Goal: Task Accomplishment & Management: Use online tool/utility

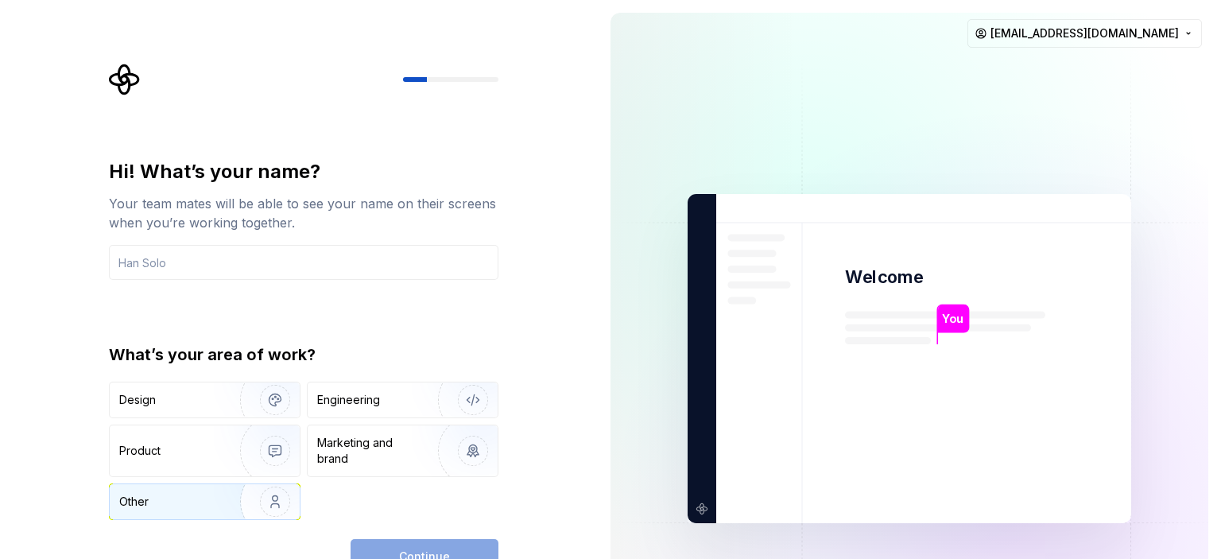
click at [195, 495] on div "Other" at bounding box center [165, 502] width 93 height 16
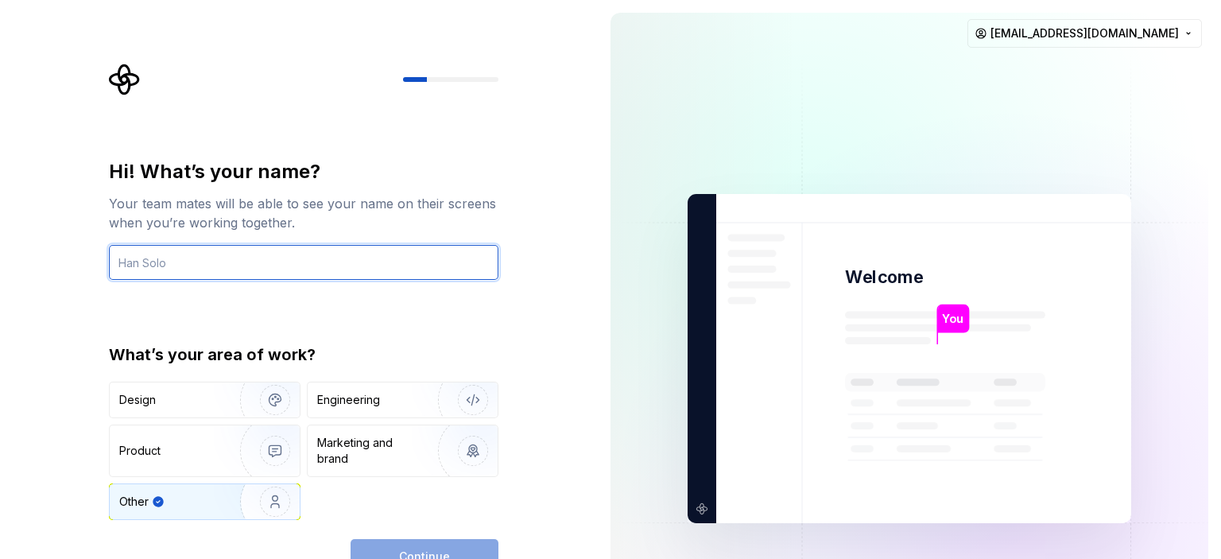
drag, startPoint x: 194, startPoint y: 258, endPoint x: 38, endPoint y: 262, distance: 155.9
click at [38, 263] on div "Hi! What’s your name? Your team mates will be able to see your name on their sc…" at bounding box center [299, 358] width 598 height 717
type input "Taras"
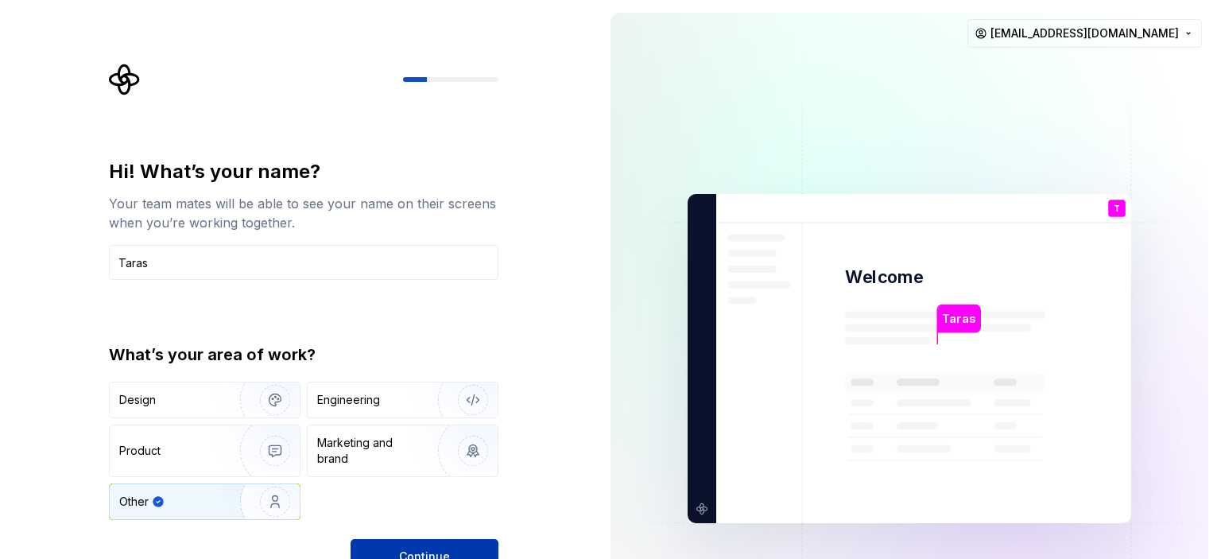
click at [453, 545] on button "Continue" at bounding box center [425, 556] width 148 height 35
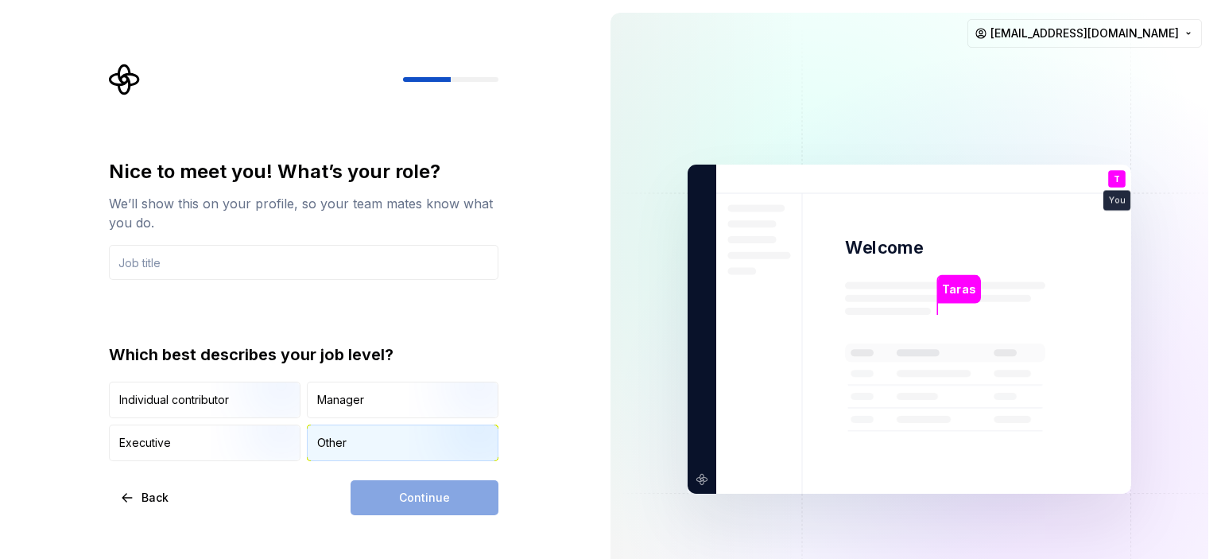
click at [331, 435] on div "Other" at bounding box center [403, 442] width 190 height 35
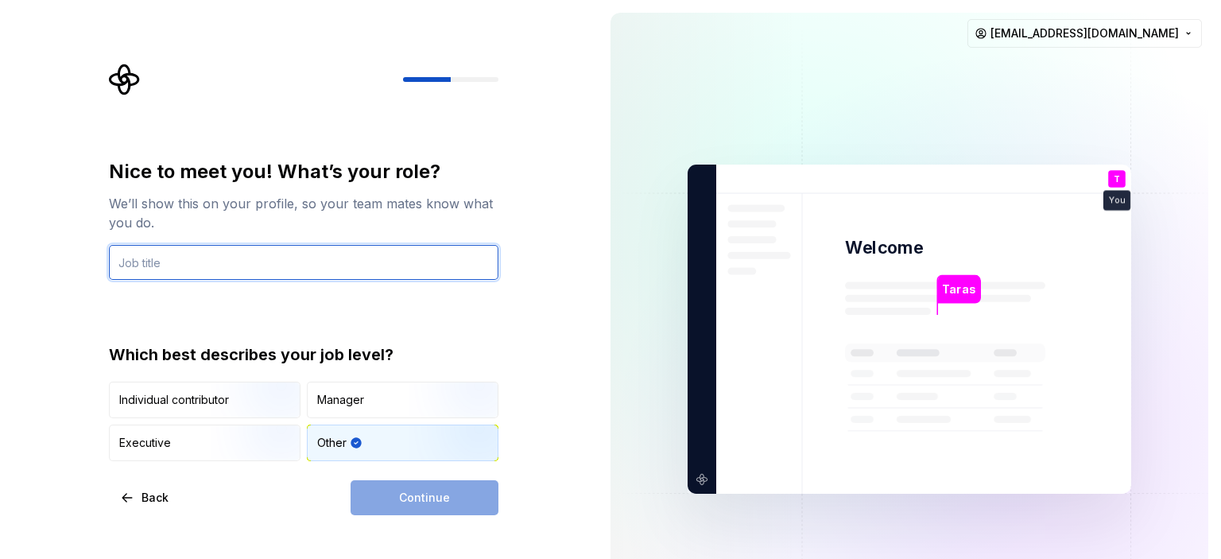
click at [312, 278] on input "text" at bounding box center [304, 262] width 390 height 35
type input "c"
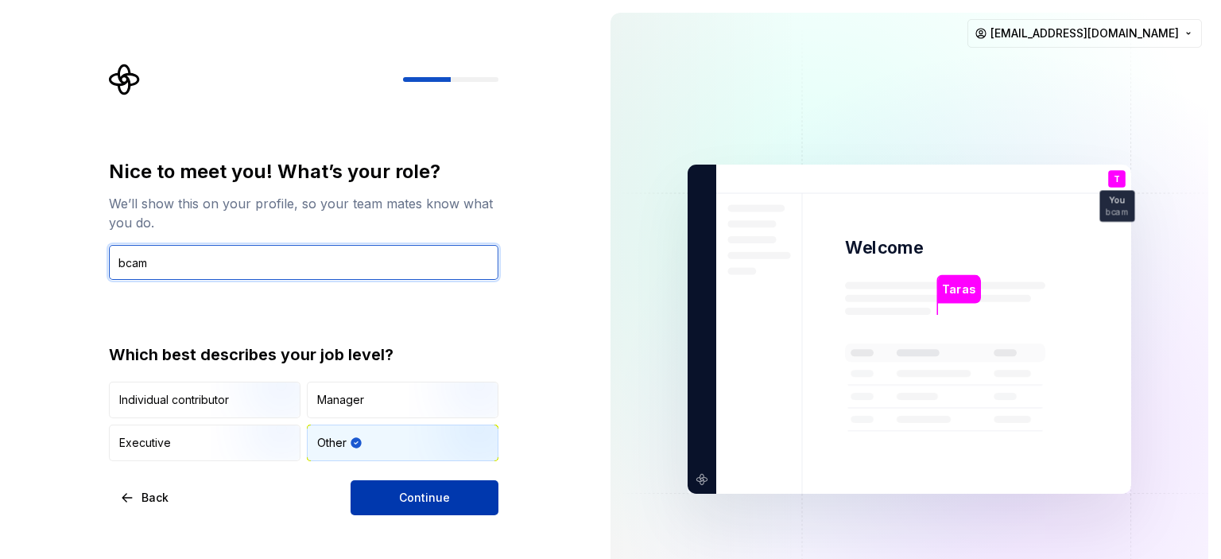
type input "bcam"
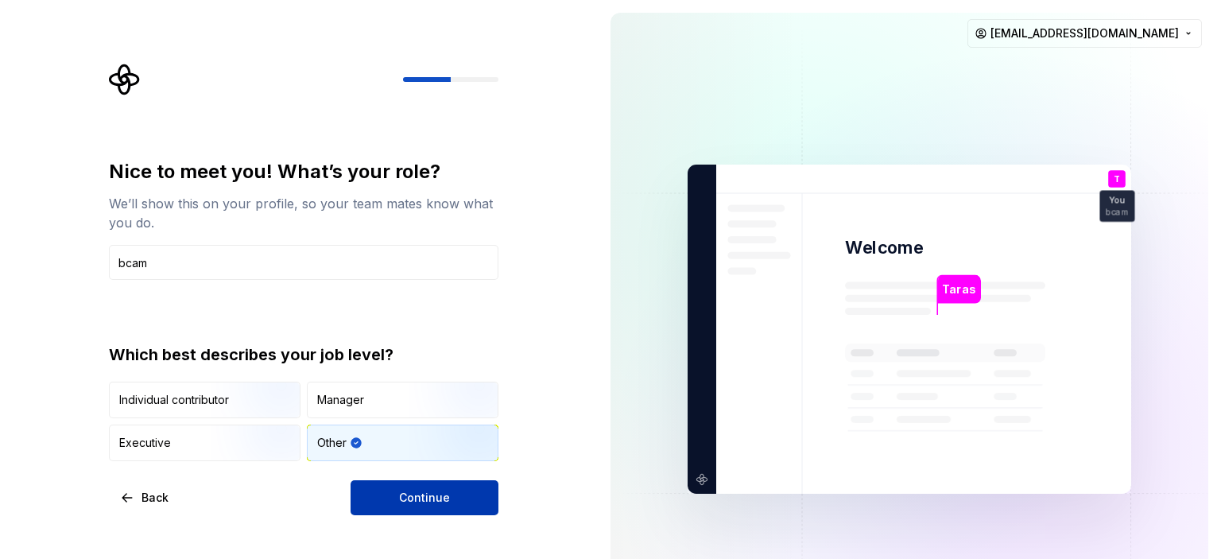
click at [436, 487] on button "Continue" at bounding box center [425, 497] width 148 height 35
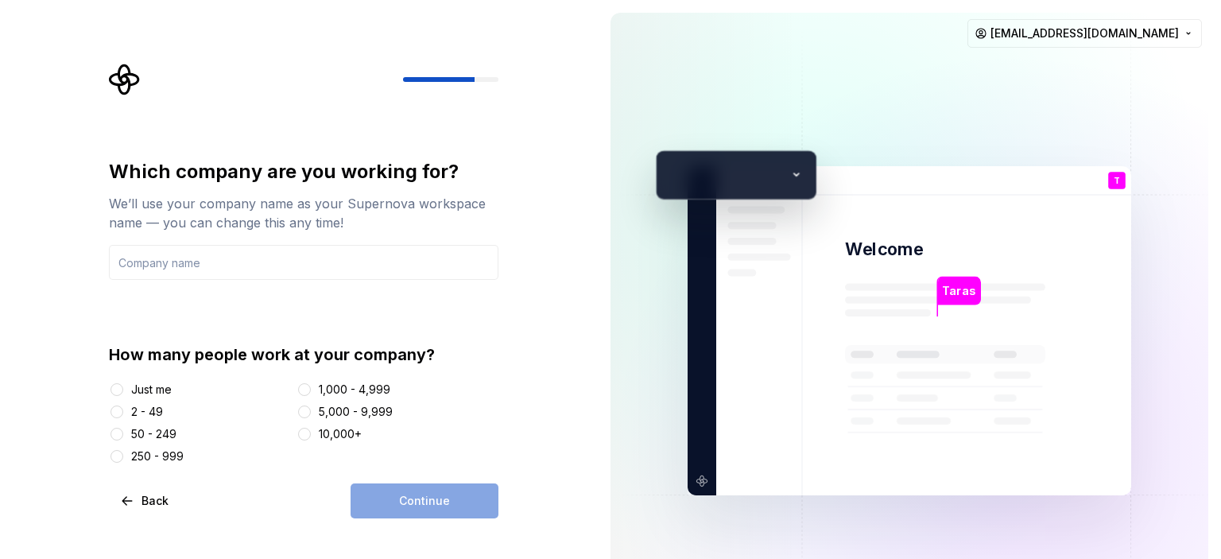
click at [133, 392] on div "Just me" at bounding box center [151, 390] width 41 height 16
click at [123, 392] on button "Just me" at bounding box center [117, 389] width 13 height 13
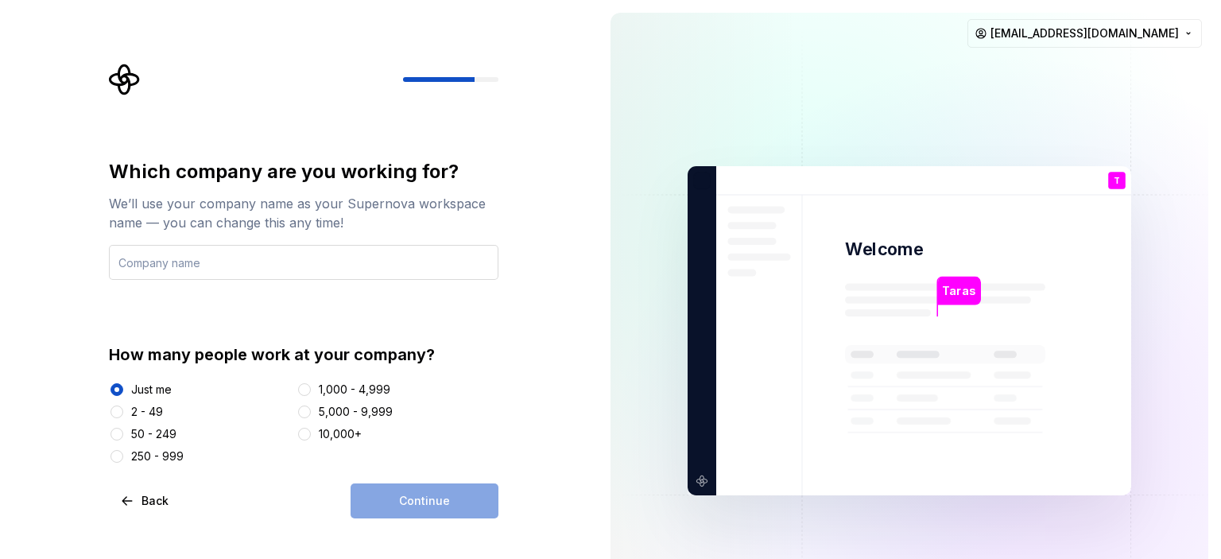
click at [257, 267] on input "text" at bounding box center [304, 262] width 390 height 35
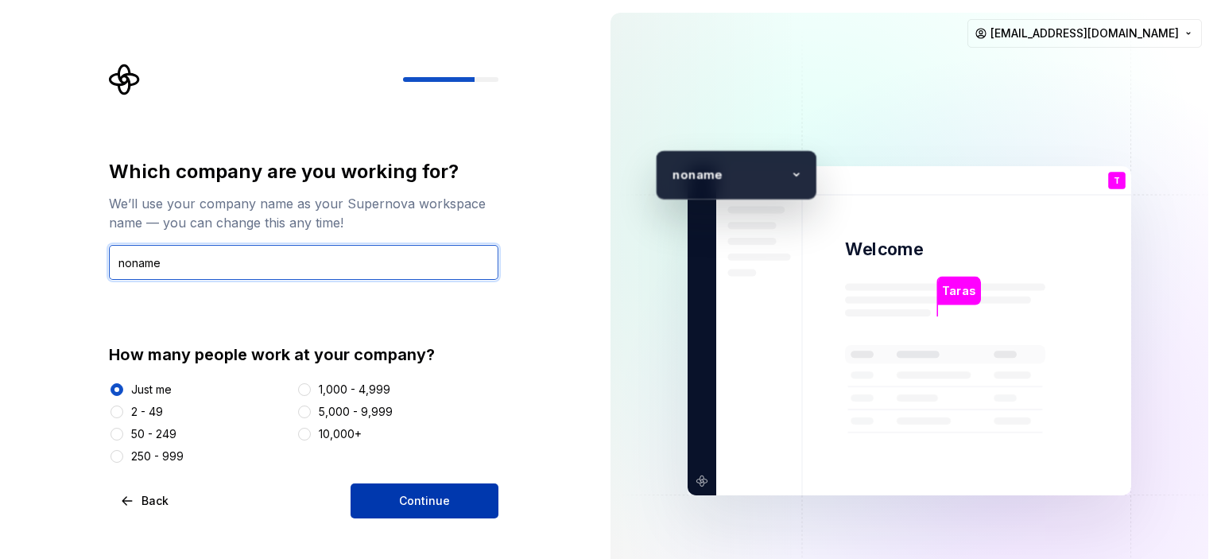
type input "noname"
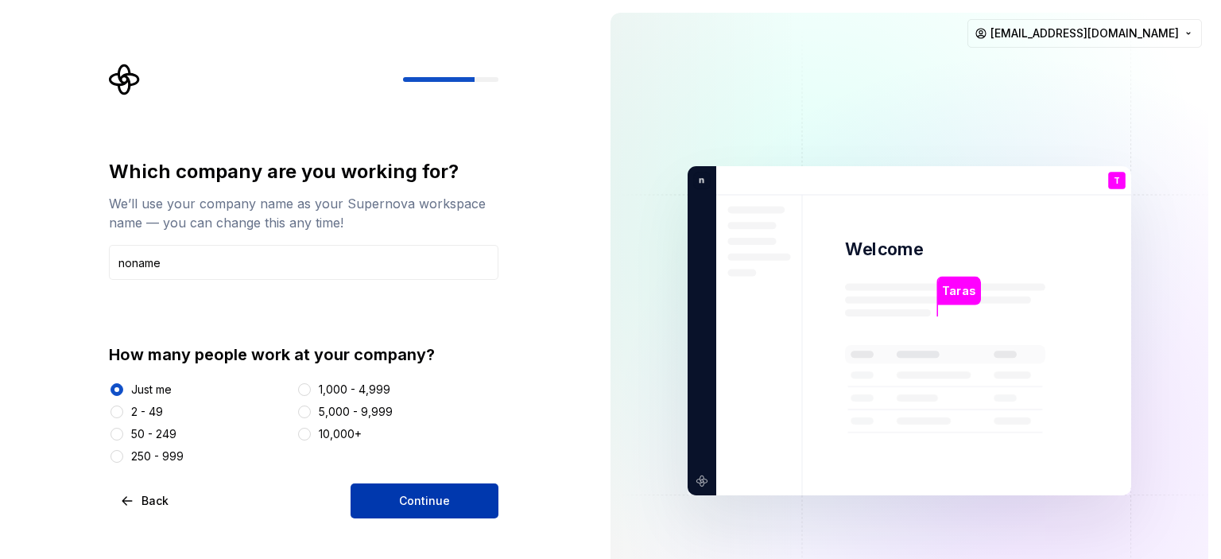
click at [410, 485] on button "Continue" at bounding box center [425, 500] width 148 height 35
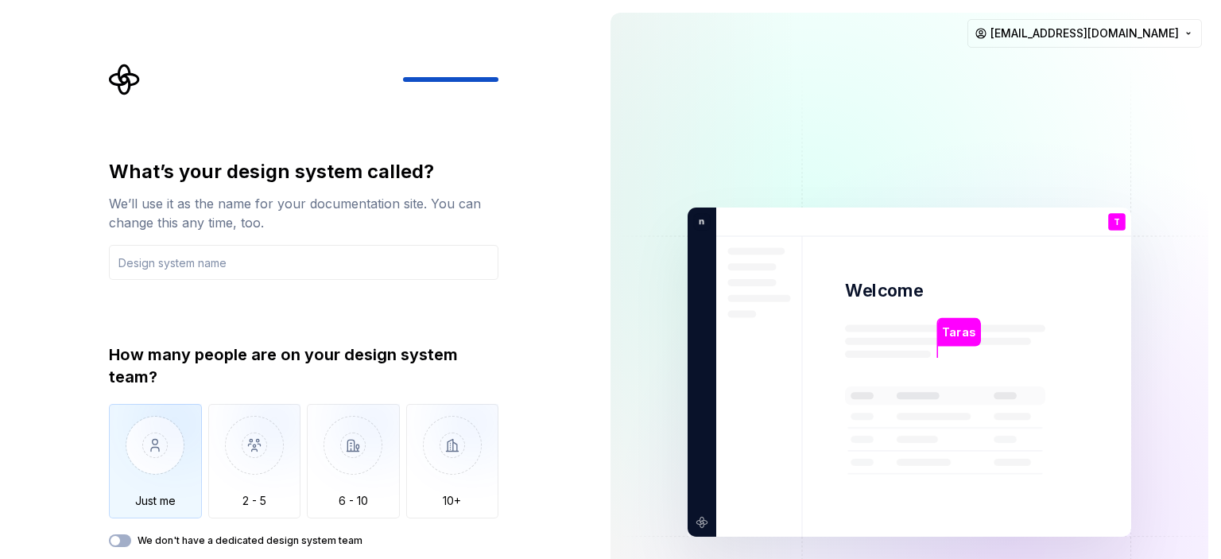
click at [178, 447] on img "button" at bounding box center [155, 457] width 93 height 107
click at [329, 266] on input "text" at bounding box center [304, 262] width 390 height 35
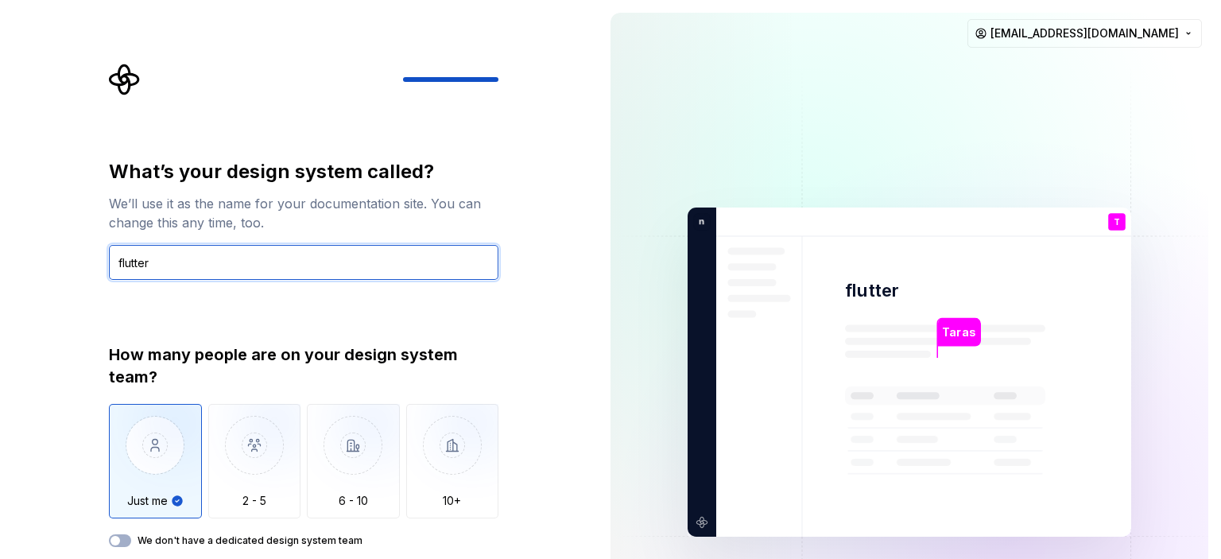
type input "flutter"
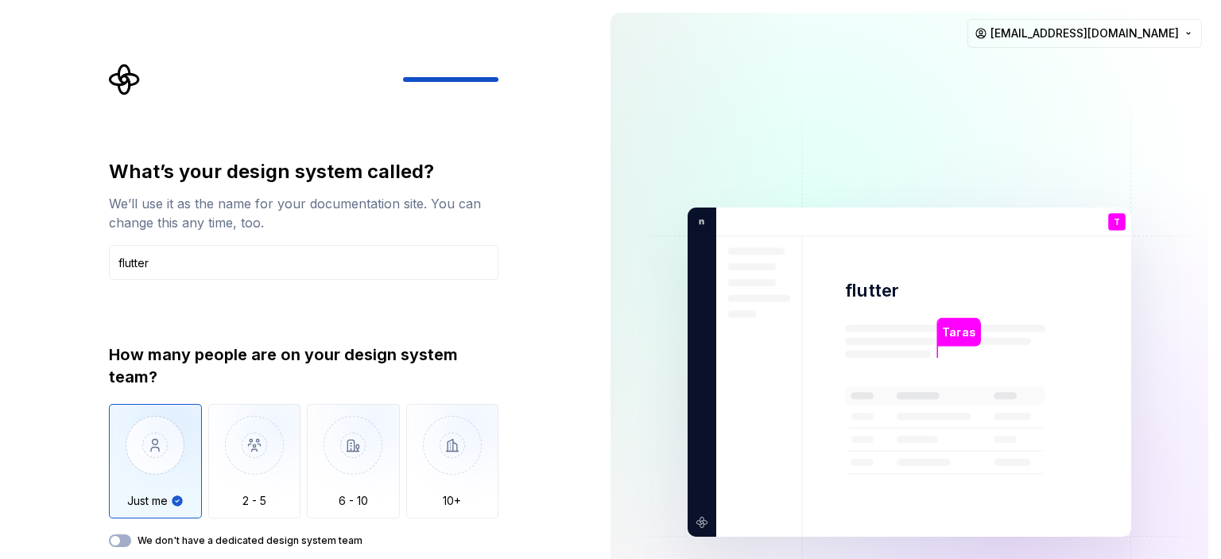
click at [520, 359] on div "What’s your design system called? We’ll use it as the name for your documentati…" at bounding box center [299, 372] width 598 height 744
click at [493, 340] on div "What’s your design system called? We’ll use it as the name for your documentati…" at bounding box center [304, 353] width 390 height 388
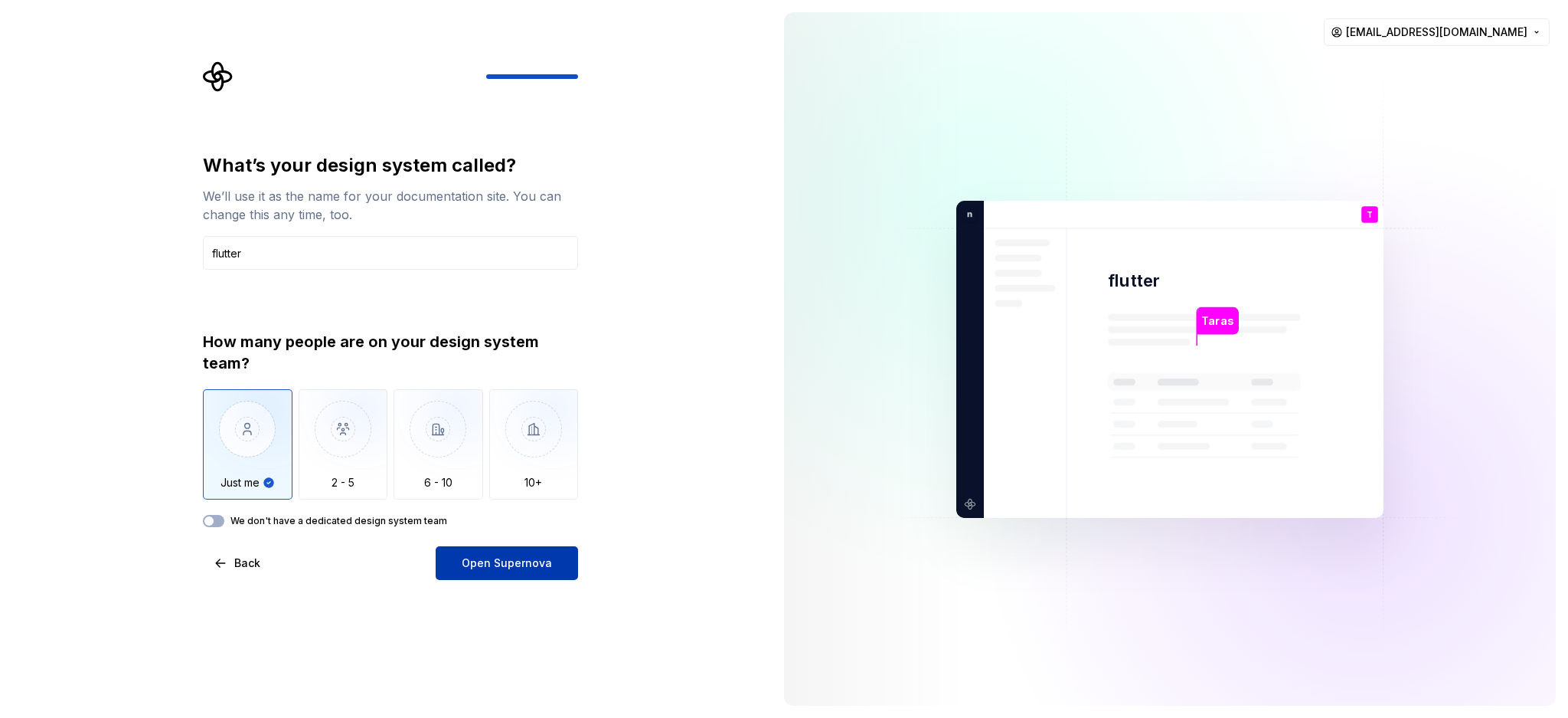
click at [552, 538] on button "Open Supernova" at bounding box center [507, 563] width 143 height 34
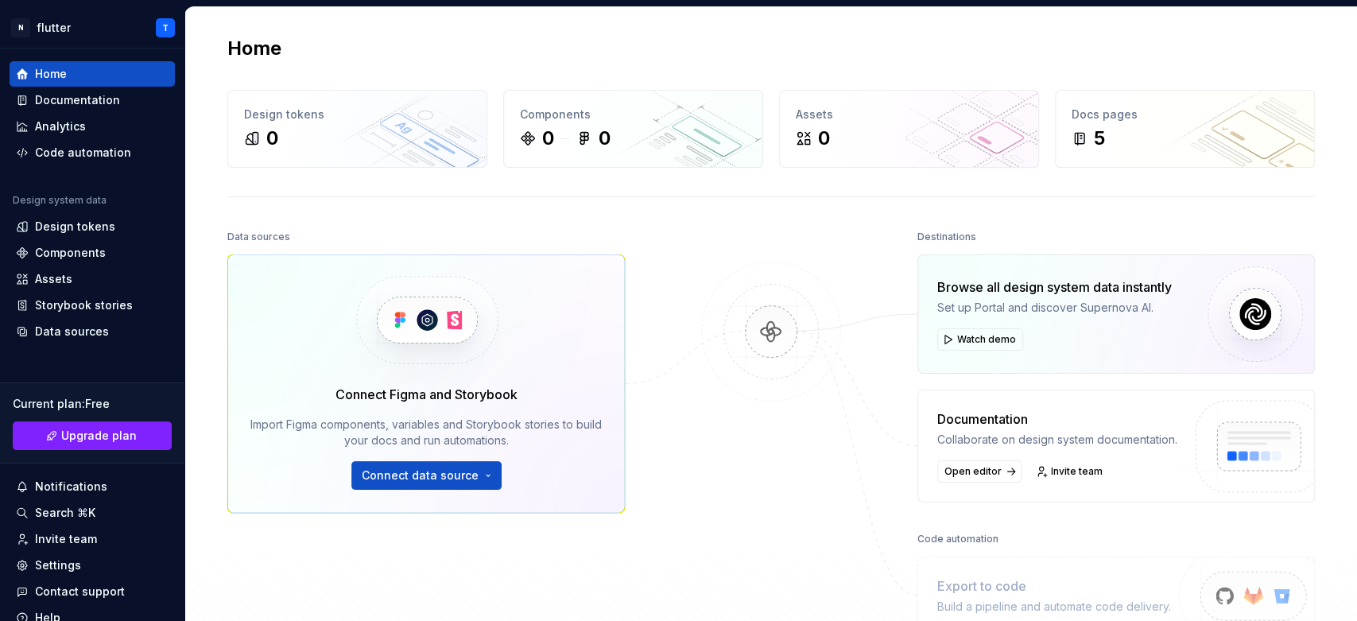
click at [204, 338] on div "Home Design tokens 0 Components 0 0 Assets 0 Docs pages 5 Data sources Connect …" at bounding box center [771, 367] width 1145 height 720
click at [456, 483] on button "Connect data source" at bounding box center [426, 475] width 150 height 29
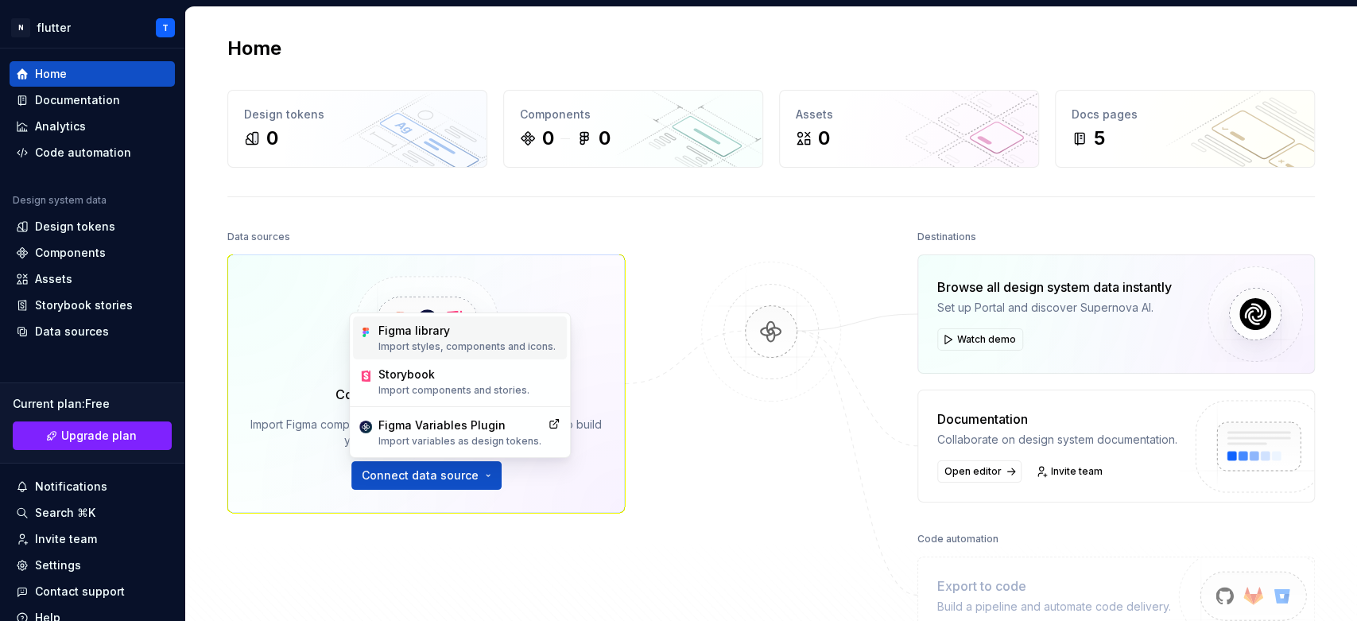
click at [461, 339] on div "Figma library Import styles, components and icons." at bounding box center [466, 338] width 177 height 30
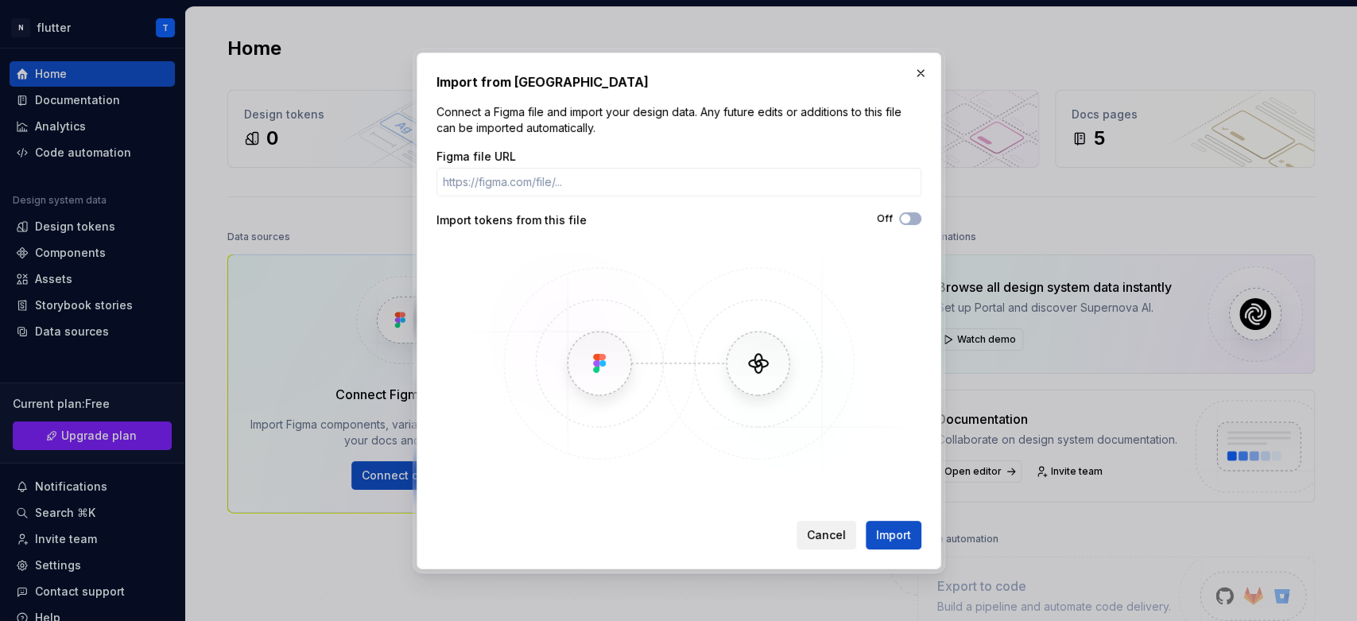
click at [819, 529] on span "Cancel" at bounding box center [826, 535] width 39 height 16
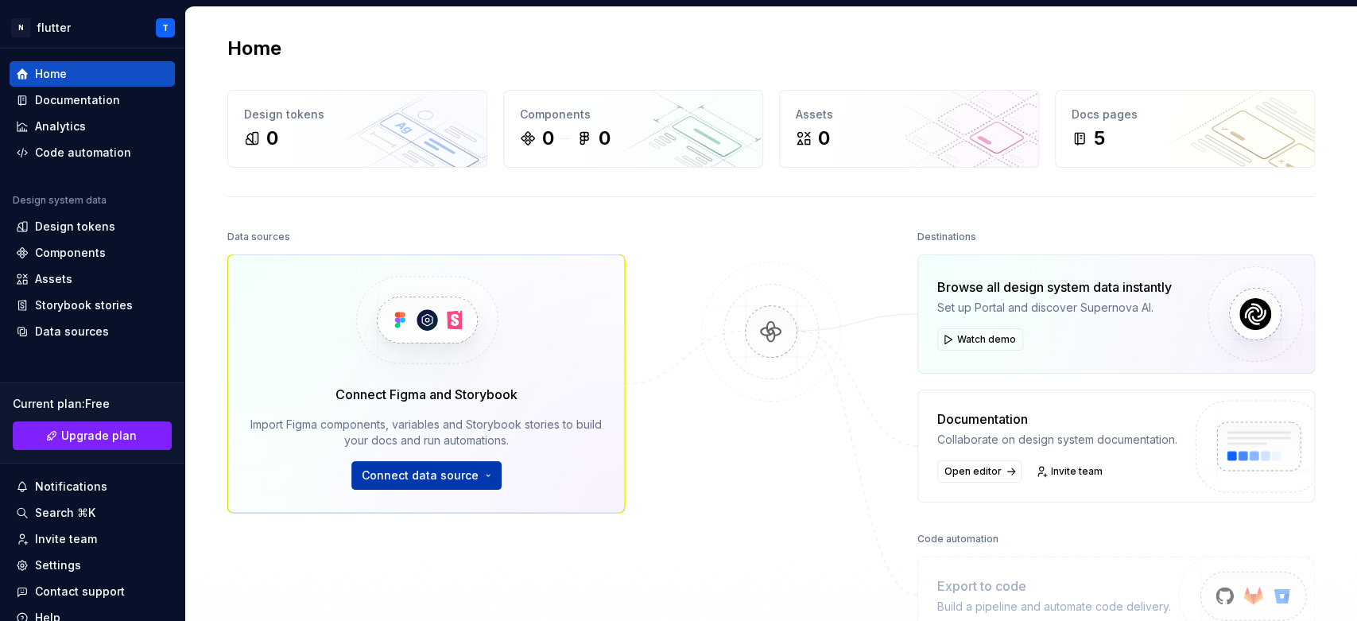
click at [480, 478] on button "Connect data source" at bounding box center [426, 475] width 150 height 29
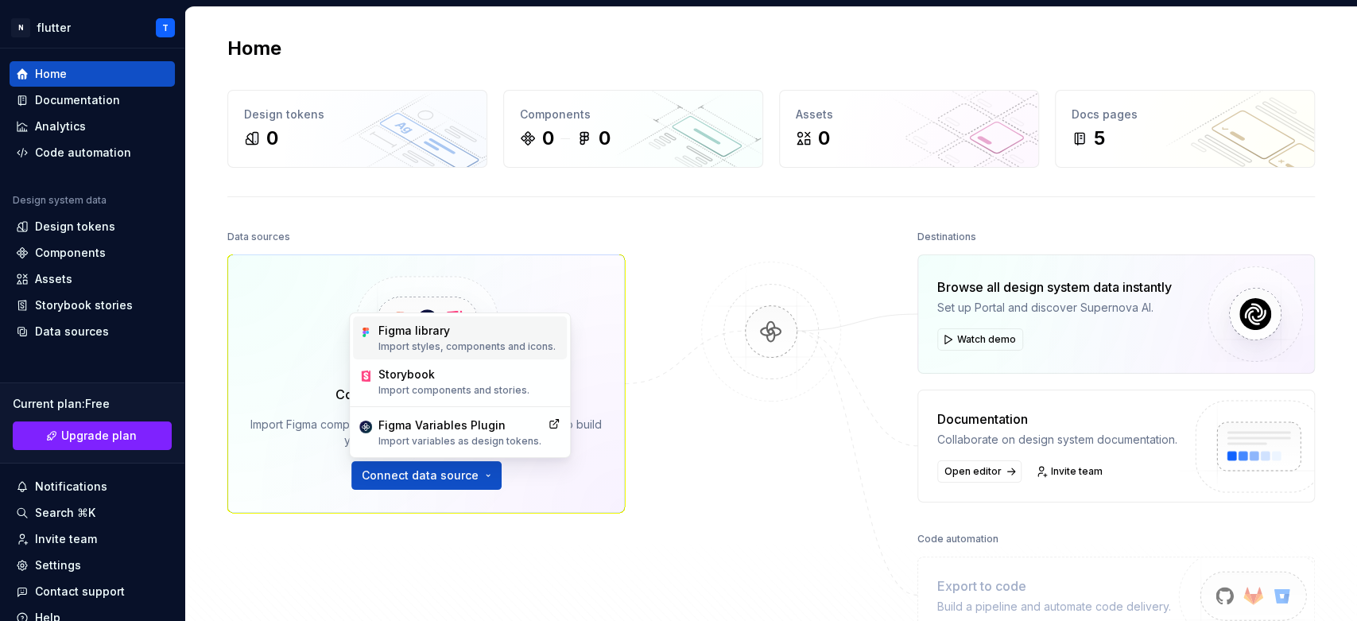
click at [453, 336] on div "Figma library" at bounding box center [466, 331] width 177 height 16
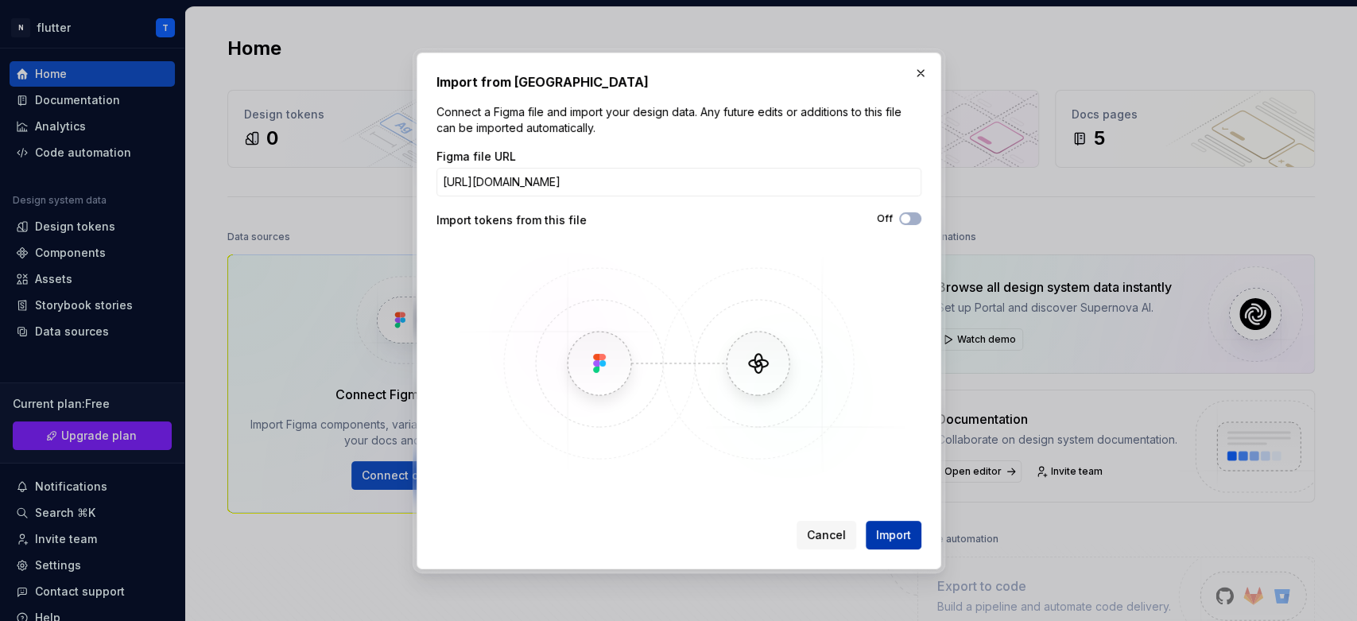
click at [890, 538] on span "Import" at bounding box center [893, 535] width 35 height 16
click at [891, 538] on span "Import" at bounding box center [893, 535] width 35 height 16
drag, startPoint x: 703, startPoint y: 180, endPoint x: 681, endPoint y: 187, distance: 22.6
click at [700, 181] on input "https://www.figma.com/make/NaOsKcwHwcW6JPN6dMqpFm/Bcam-v1.4---%D0%BC%D0%B5%D0%B…" at bounding box center [679, 182] width 485 height 29
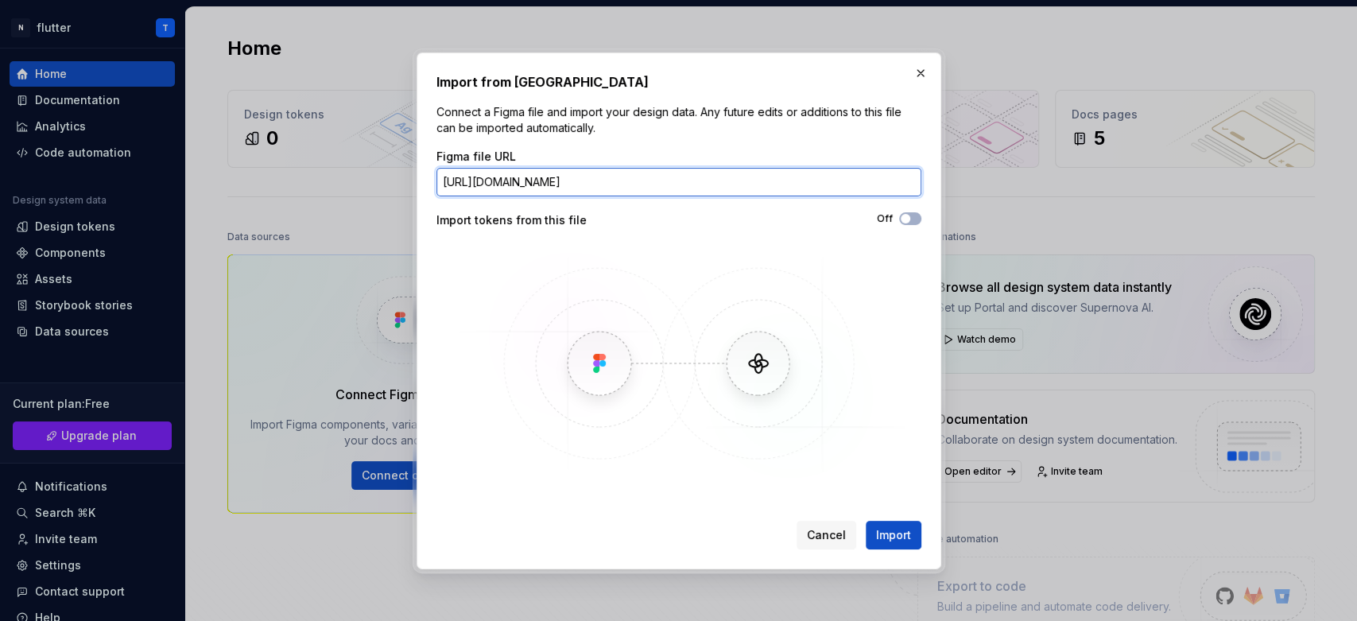
paste input "fullscreen="
drag, startPoint x: 623, startPoint y: 180, endPoint x: 1037, endPoint y: 208, distance: 414.5
click at [1037, 208] on div "Import from Figma Connect a Figma file and import your design data. Any future …" at bounding box center [678, 310] width 1357 height 621
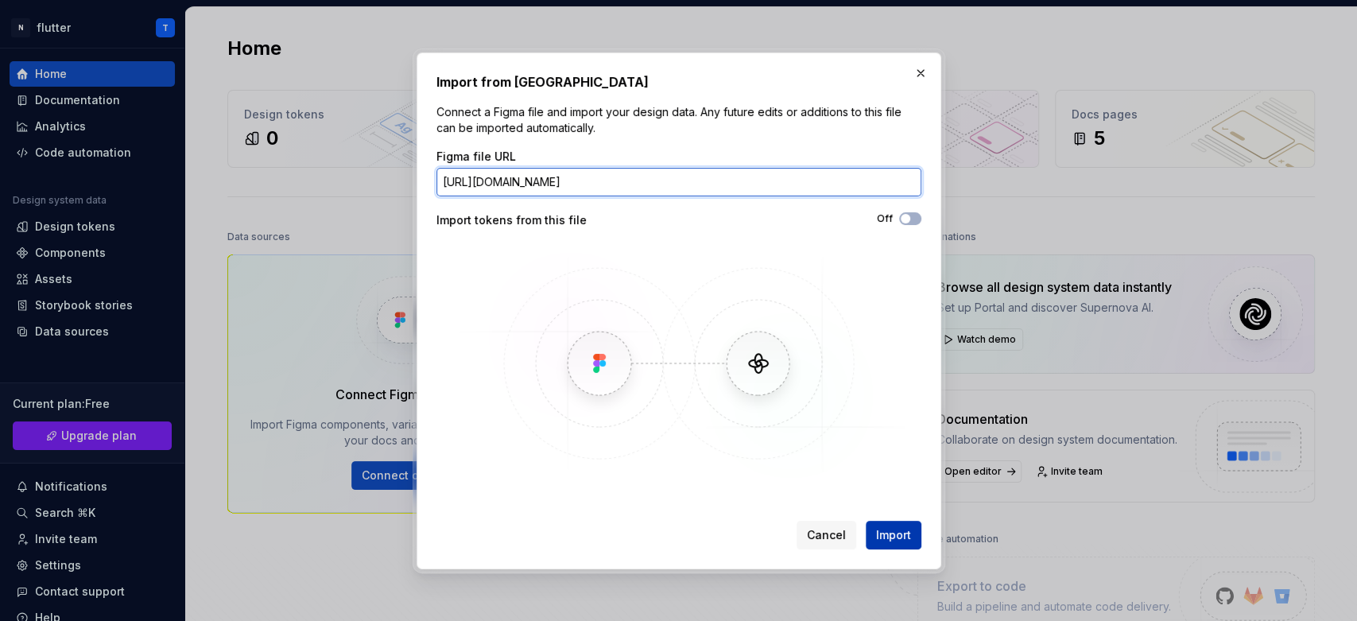
type input "https://www.figma.com/make/NaOsKcwHwcW6JPN6dMqpFm/Bcam-v1.4"
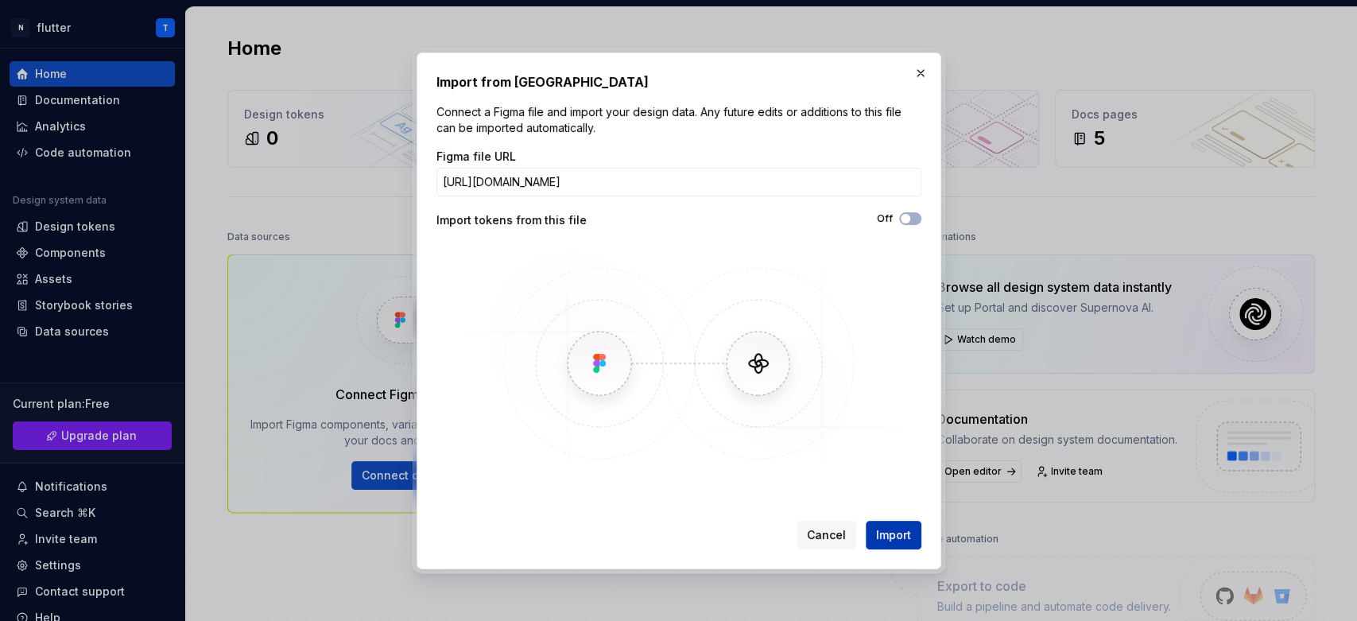
click at [900, 533] on span "Import" at bounding box center [893, 535] width 35 height 16
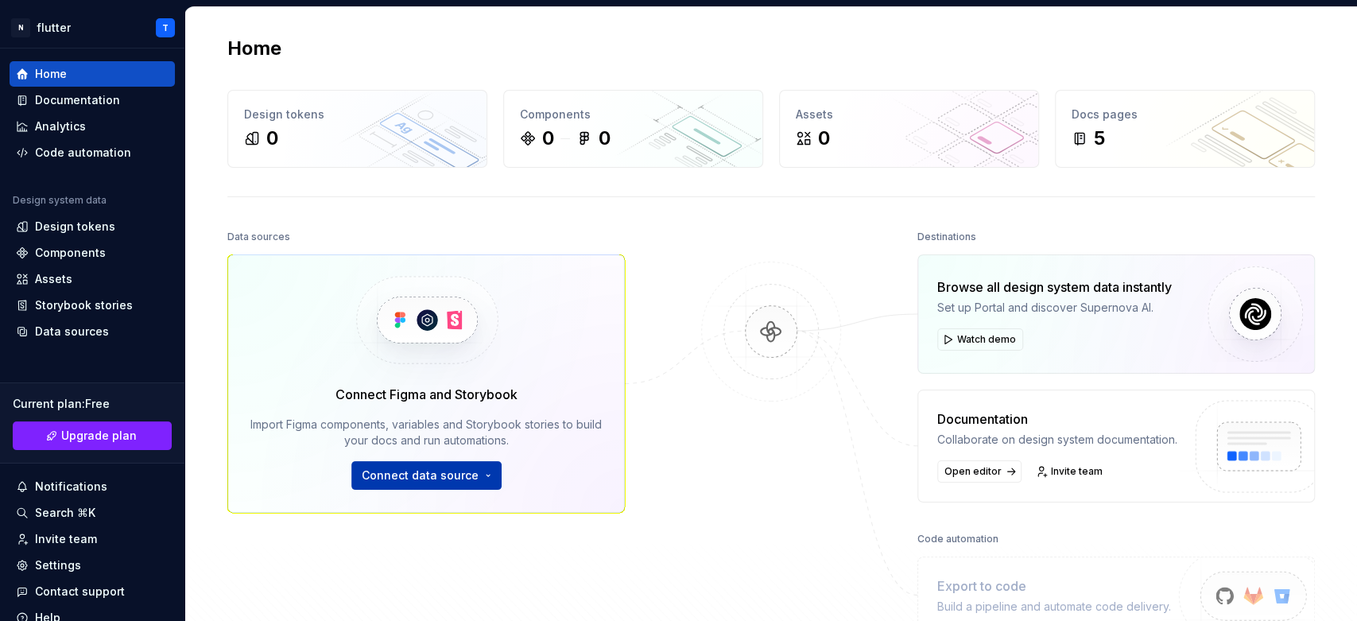
click at [474, 477] on button "Connect data source" at bounding box center [426, 475] width 150 height 29
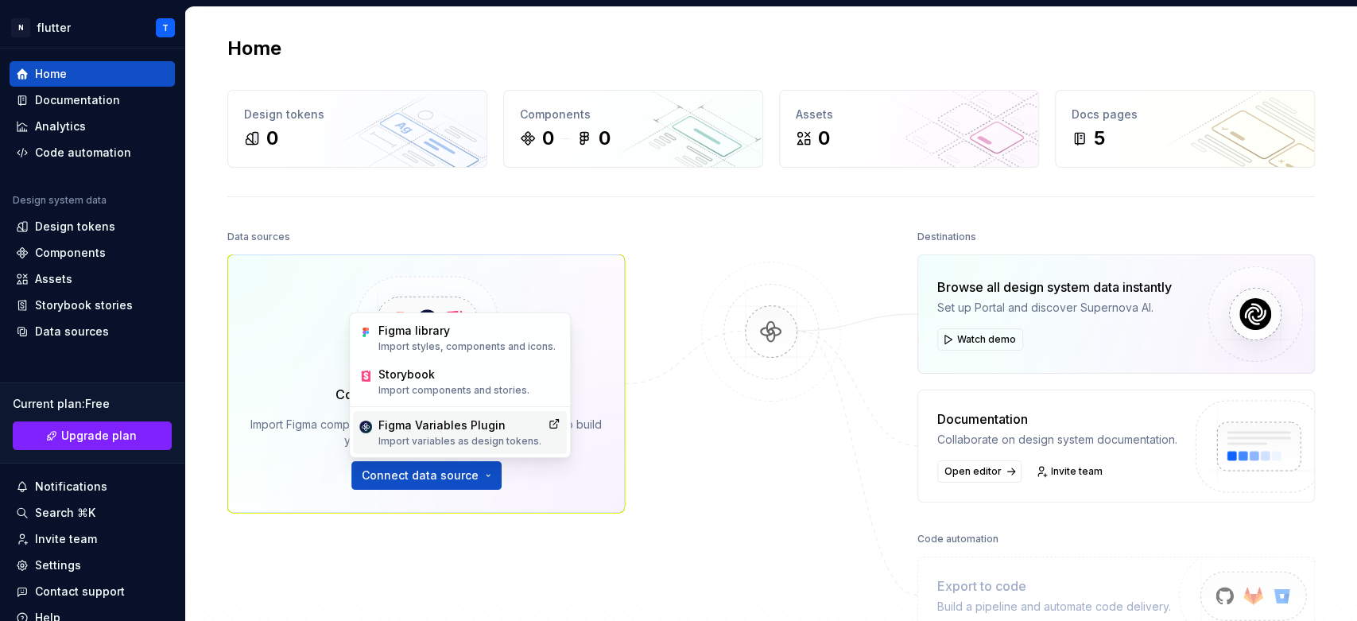
click at [497, 442] on p "Import variables as design tokens." at bounding box center [459, 441] width 163 height 13
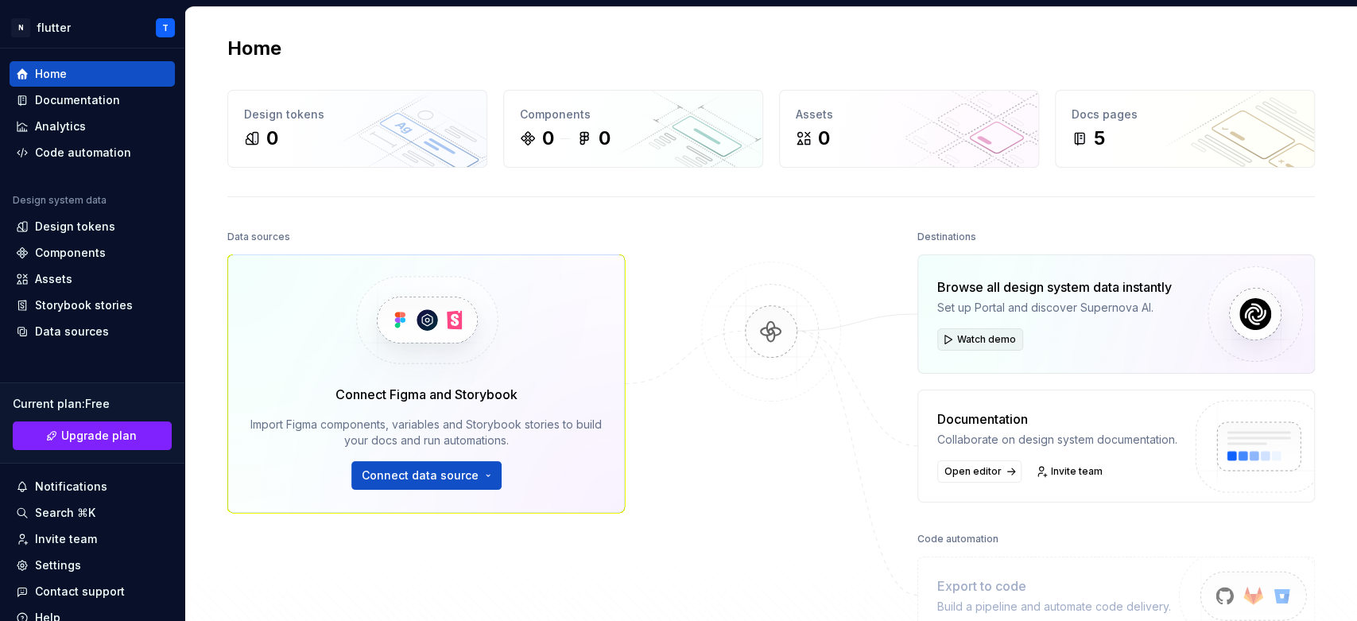
click at [979, 341] on span "Watch demo" at bounding box center [986, 339] width 59 height 13
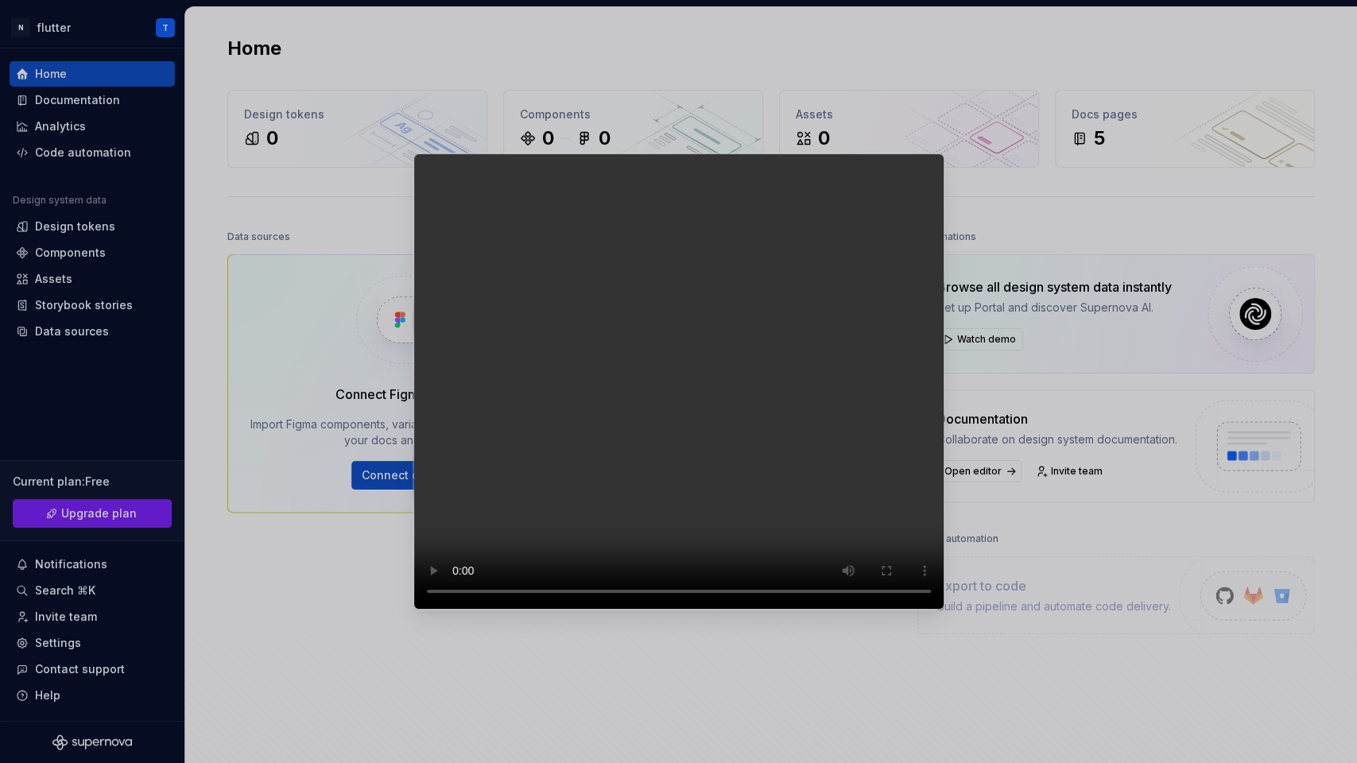
click at [945, 235] on video at bounding box center [678, 381] width 531 height 456
click at [945, 236] on video at bounding box center [678, 381] width 531 height 456
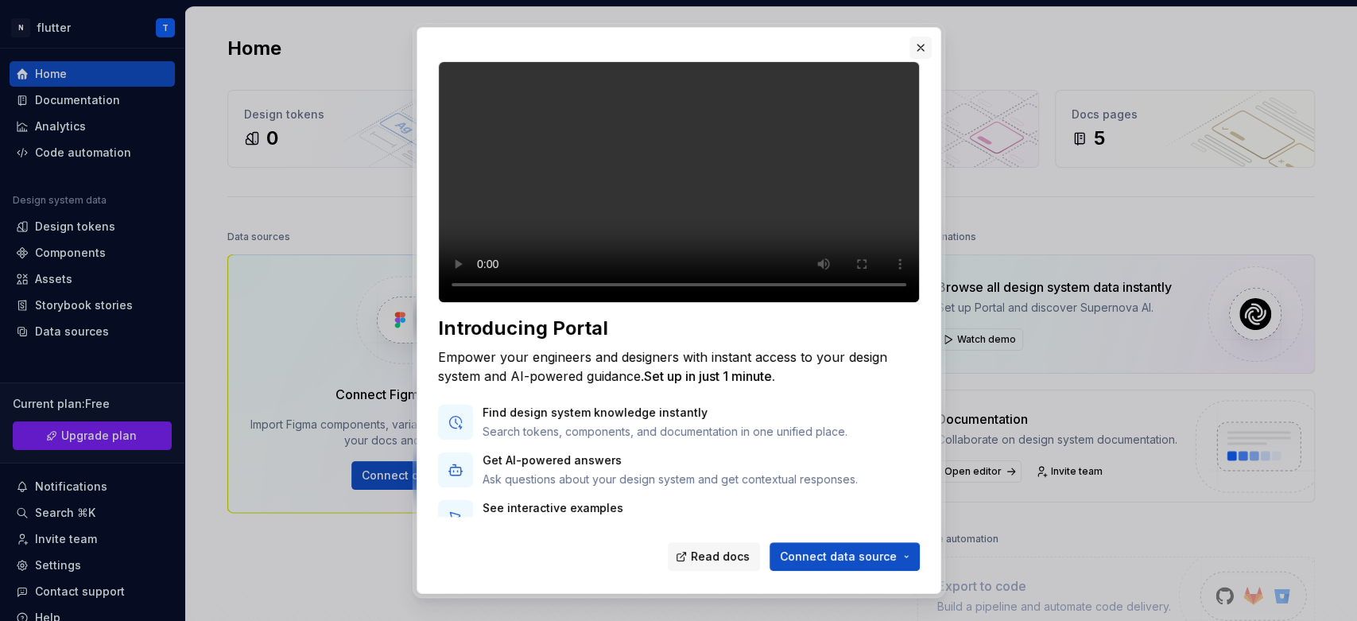
click at [914, 55] on button "button" at bounding box center [921, 48] width 22 height 22
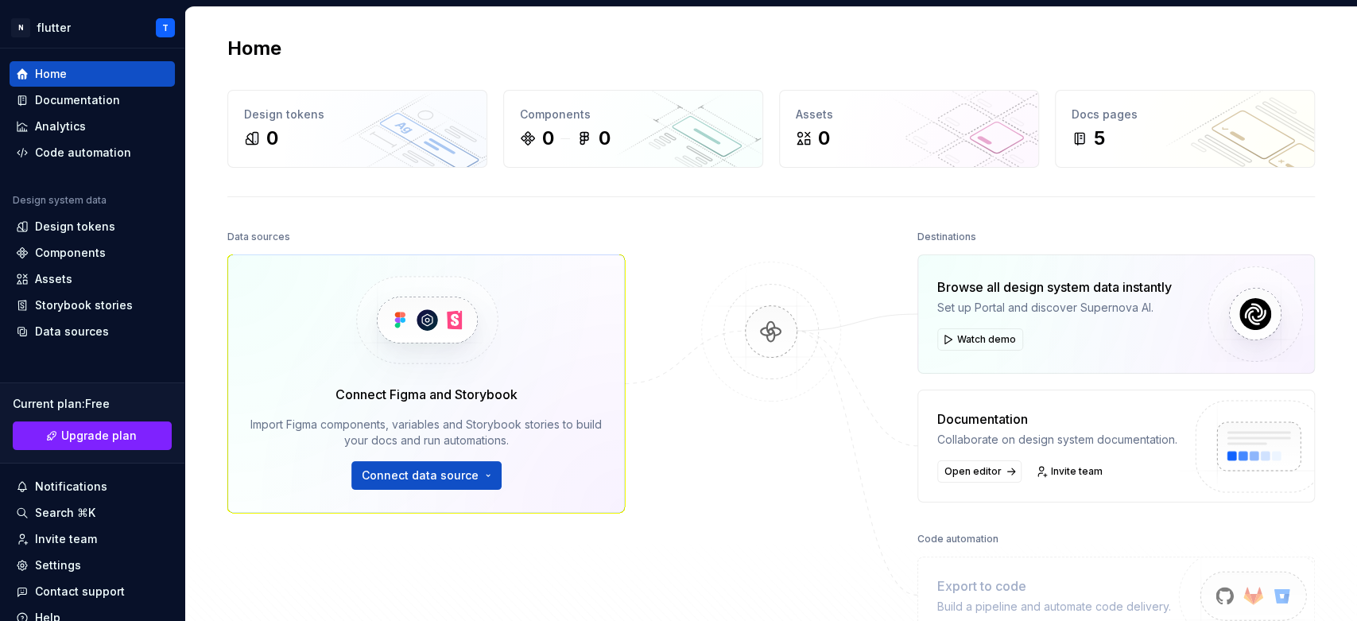
click at [190, 81] on div "Home Design tokens 0 Components 0 0 Assets 0 Docs pages 5 Data sources Connect …" at bounding box center [771, 367] width 1172 height 720
click at [477, 465] on button "Connect data source" at bounding box center [426, 475] width 150 height 29
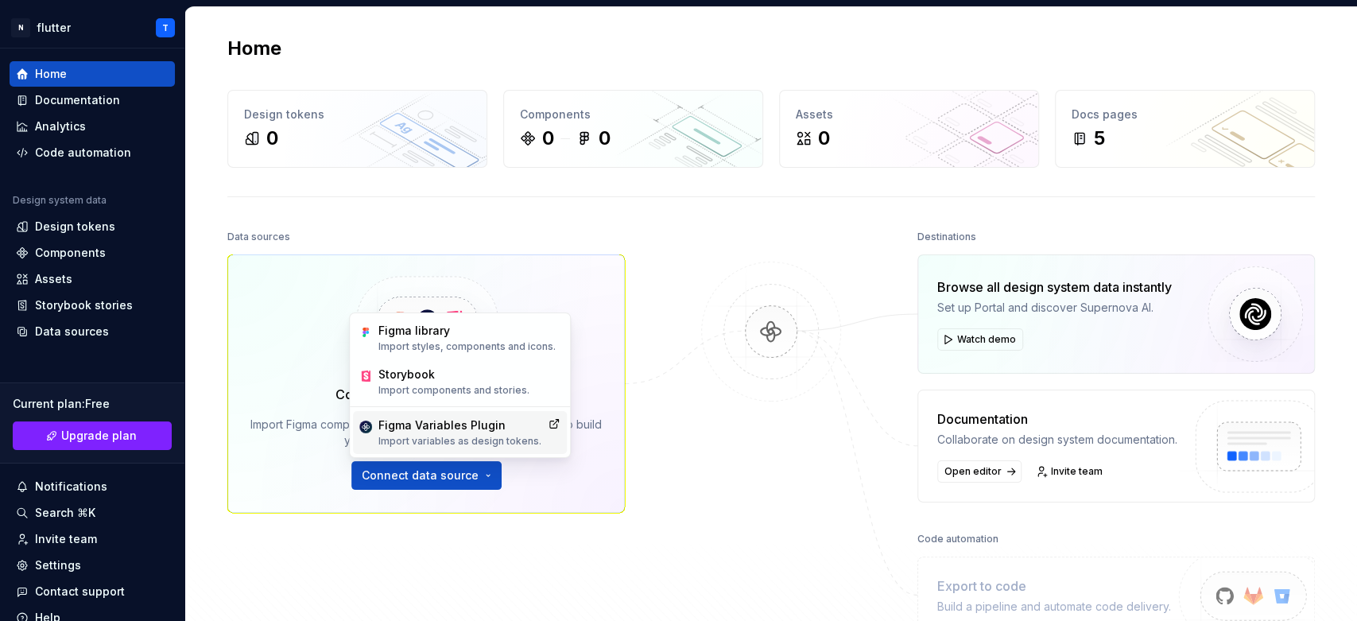
click at [528, 437] on p "Import variables as design tokens." at bounding box center [459, 441] width 163 height 13
